Goal: Task Accomplishment & Management: Use online tool/utility

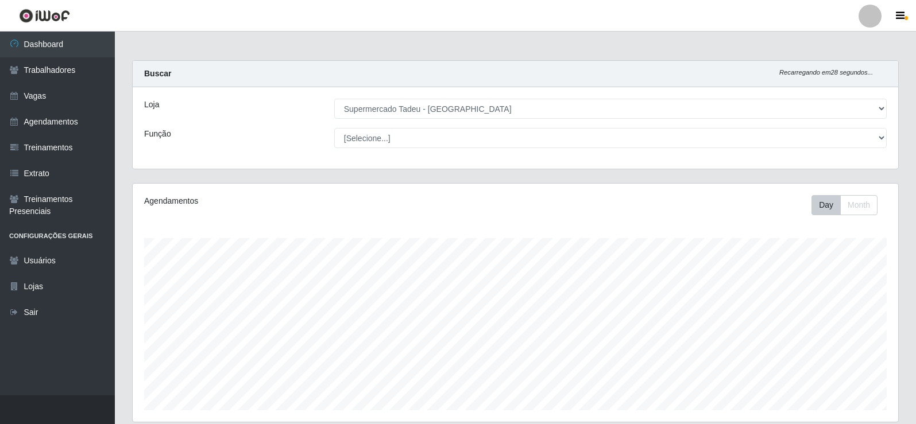
select select "195"
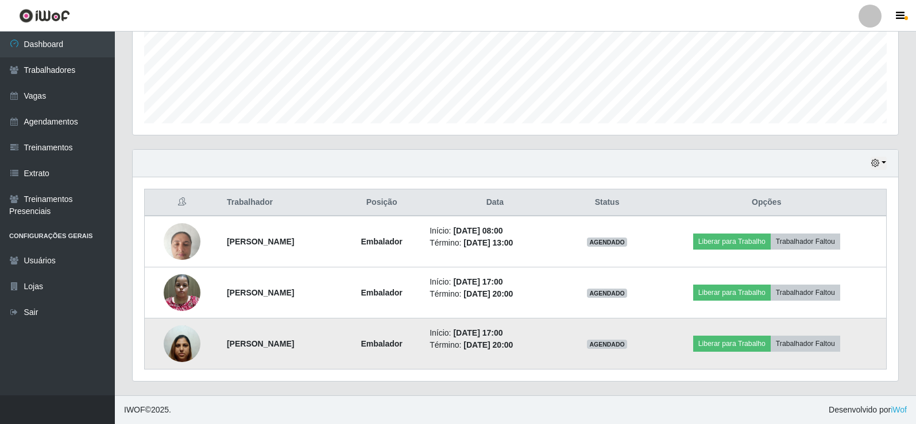
scroll to position [238, 765]
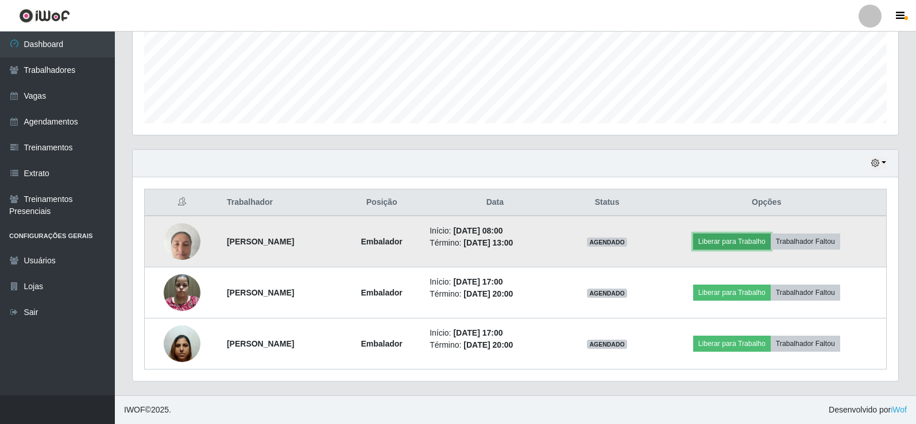
click at [725, 239] on button "Liberar para Trabalho" at bounding box center [732, 242] width 78 height 16
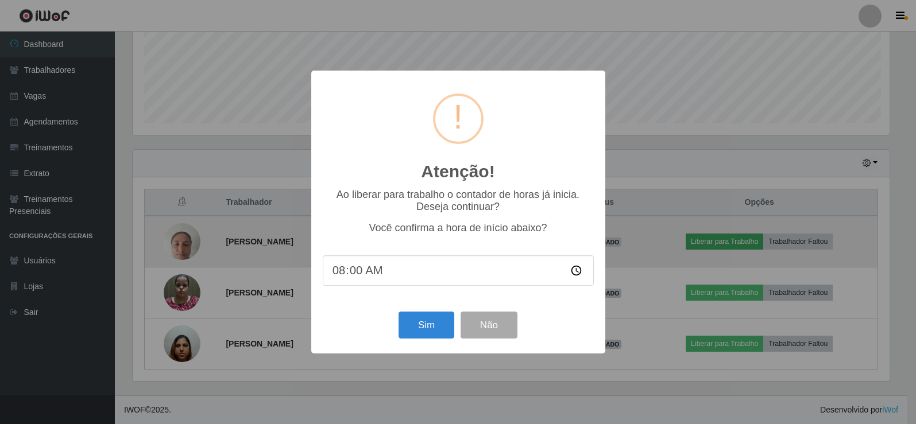
scroll to position [238, 760]
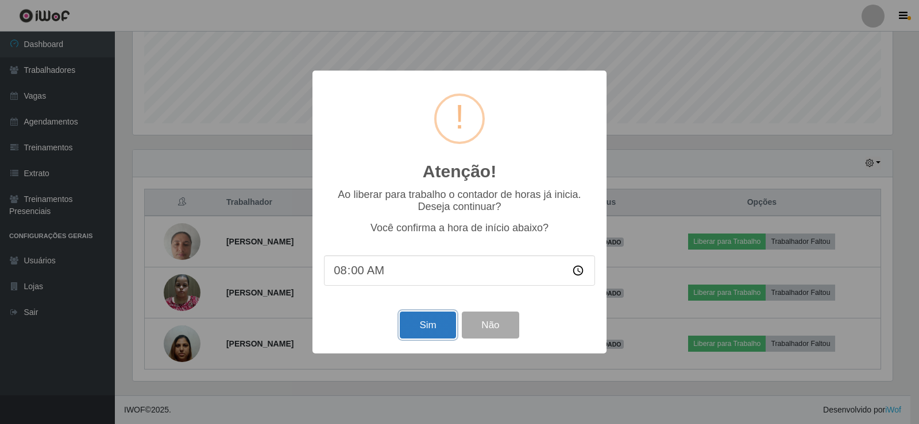
click at [421, 336] on button "Sim" at bounding box center [428, 325] width 56 height 27
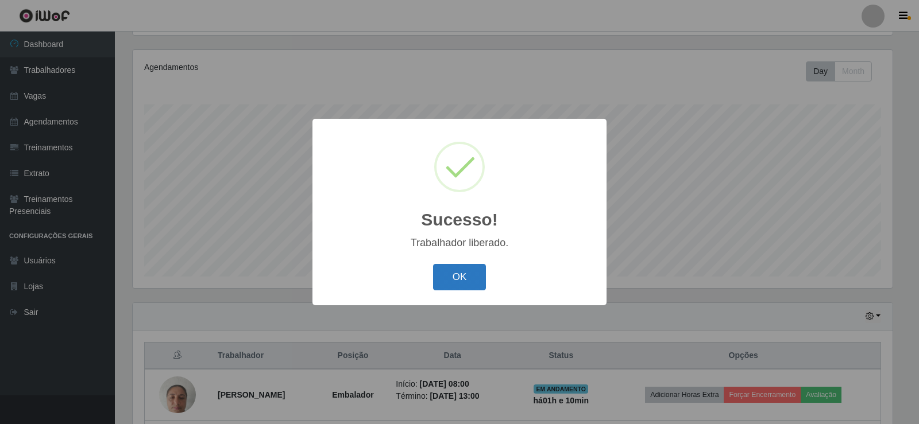
click at [459, 272] on button "OK" at bounding box center [459, 277] width 53 height 27
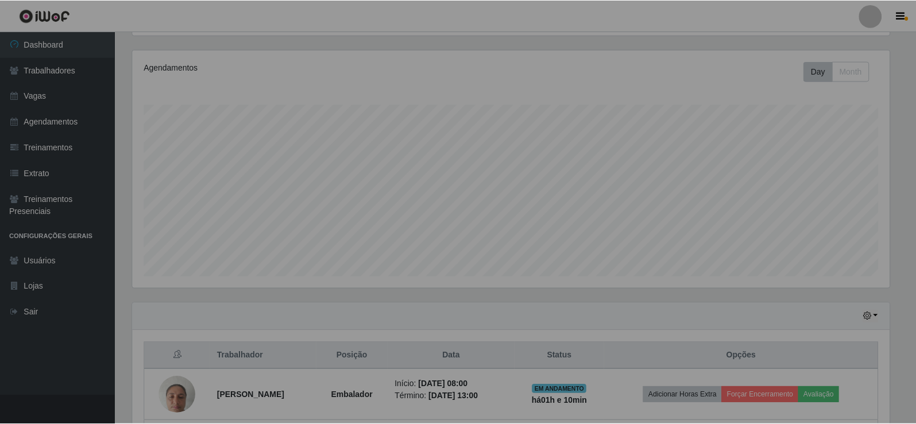
scroll to position [238, 765]
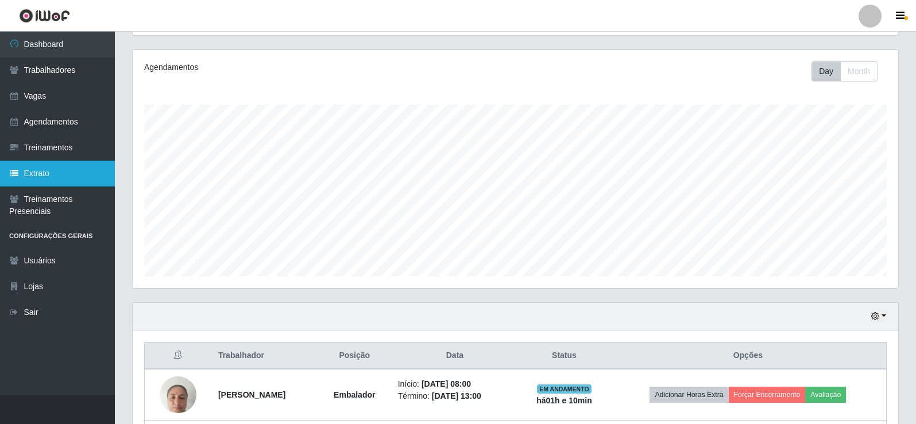
click at [55, 181] on link "Extrato" at bounding box center [57, 174] width 115 height 26
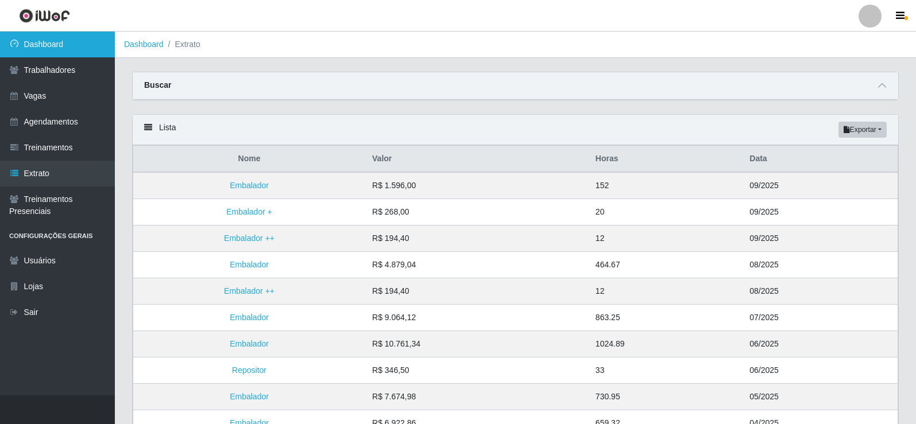
click at [72, 54] on link "Dashboard" at bounding box center [57, 45] width 115 height 26
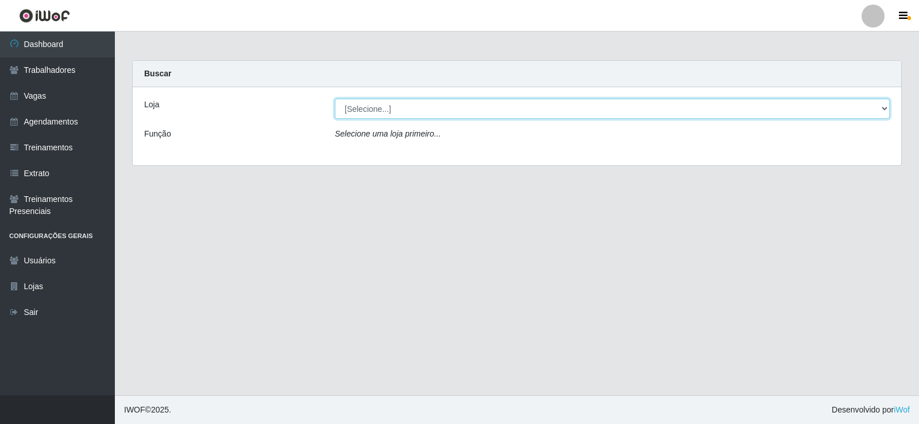
click at [452, 106] on select "[Selecione...] Supermercado Tadeu - [GEOGRAPHIC_DATA]" at bounding box center [612, 109] width 555 height 20
select select "195"
click at [335, 99] on select "[Selecione...] Supermercado Tadeu - [GEOGRAPHIC_DATA]" at bounding box center [612, 109] width 555 height 20
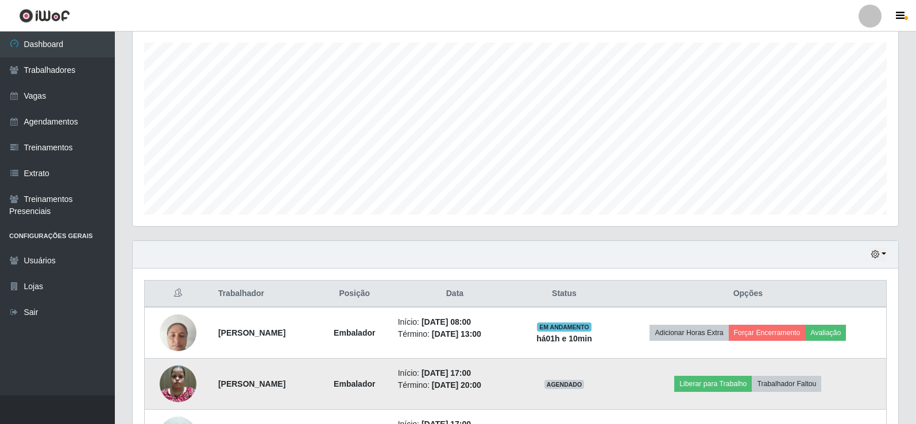
scroll to position [287, 0]
